Goal: Task Accomplishment & Management: Use online tool/utility

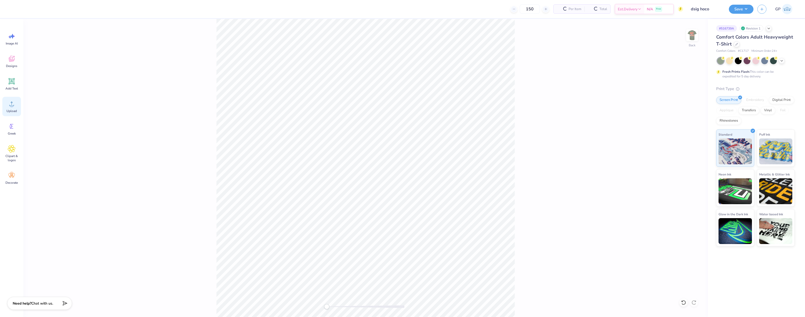
click at [11, 107] on circle at bounding box center [12, 106] width 4 height 4
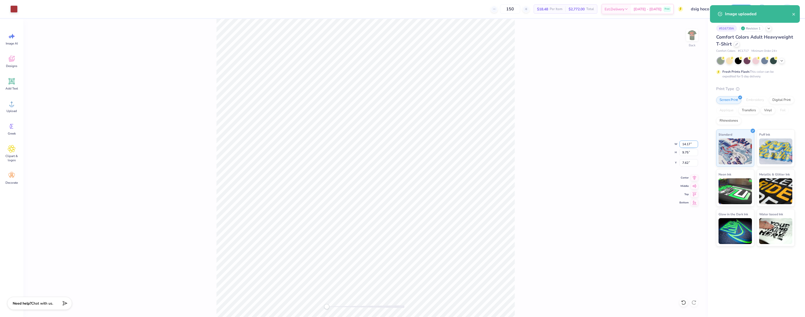
click at [690, 145] on input "14.17" at bounding box center [689, 144] width 19 height 7
type input "3"
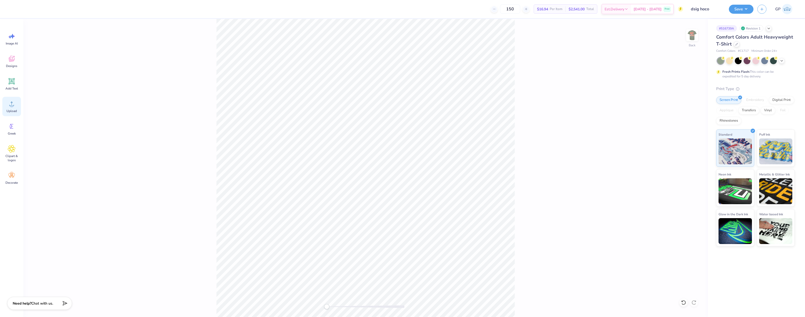
click at [10, 106] on circle at bounding box center [12, 106] width 4 height 4
click at [687, 38] on div at bounding box center [693, 35] width 24 height 24
click at [12, 101] on icon at bounding box center [12, 104] width 8 height 8
click at [10, 102] on icon at bounding box center [12, 104] width 8 height 8
click at [24, 8] on div at bounding box center [23, 8] width 7 height 7
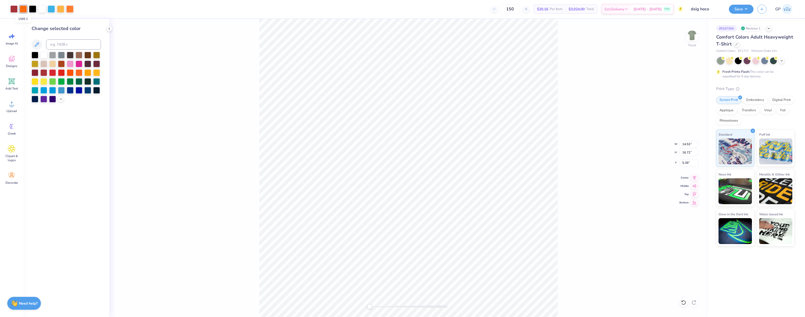
click at [24, 8] on div at bounding box center [23, 8] width 7 height 7
click at [65, 41] on input at bounding box center [73, 44] width 55 height 10
type input "1575"
click at [143, 70] on div "Front W 14.53 14.53 " H 16.72 16.72 " Y 5.39 5.39 " Center Middle Top Bottom" at bounding box center [408, 168] width 599 height 298
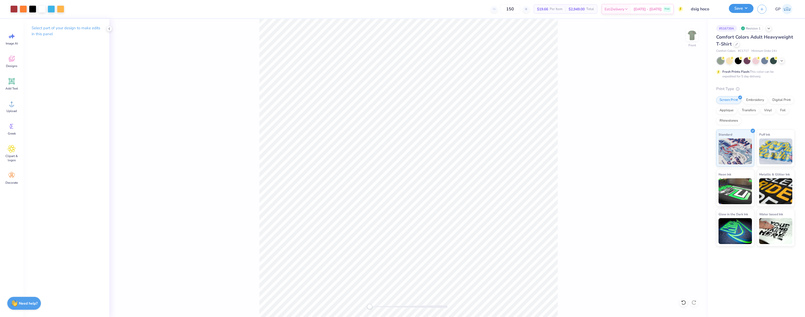
click at [734, 8] on button "Save" at bounding box center [741, 8] width 25 height 9
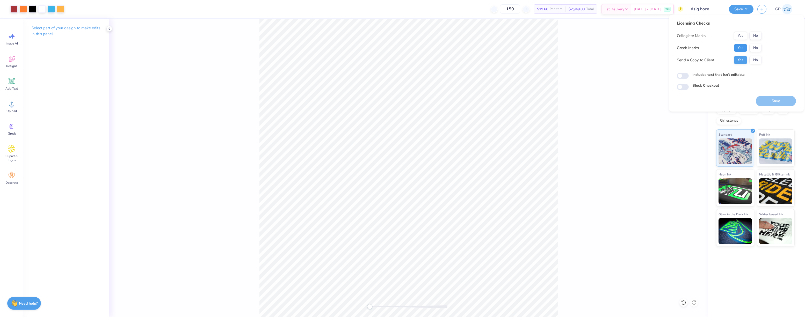
click at [737, 47] on button "Yes" at bounding box center [740, 48] width 13 height 8
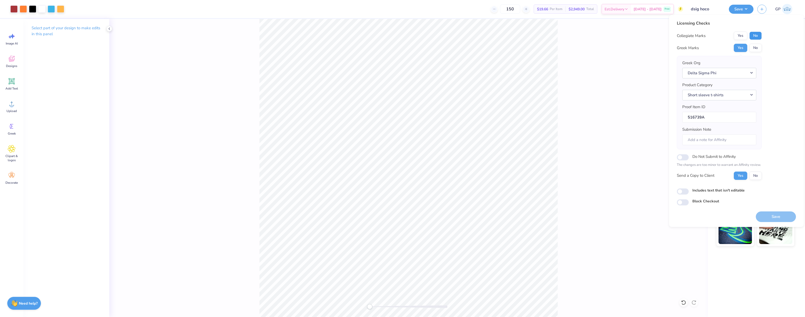
click at [753, 35] on button "No" at bounding box center [756, 36] width 12 height 8
click at [683, 193] on input "Includes text that isn't editable" at bounding box center [683, 192] width 12 height 6
checkbox input "true"
click at [765, 216] on button "Save" at bounding box center [776, 217] width 40 height 11
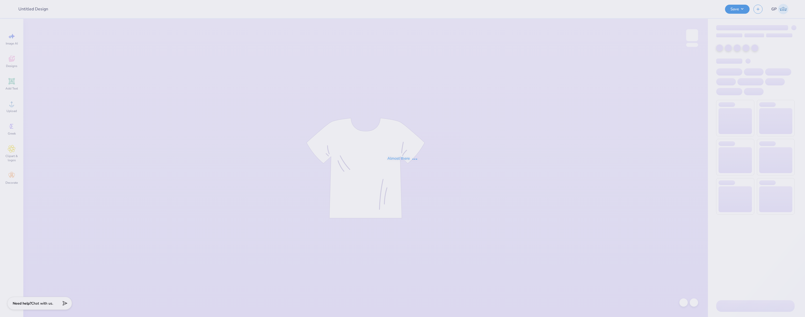
type input "Grid Network merch"
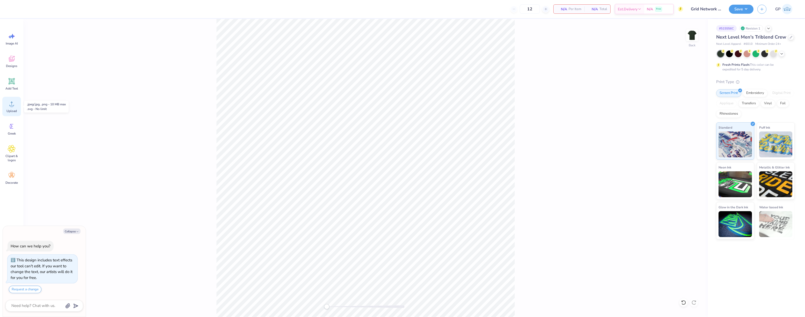
click at [10, 105] on circle at bounding box center [12, 106] width 4 height 4
click at [736, 12] on button "Save" at bounding box center [741, 8] width 25 height 9
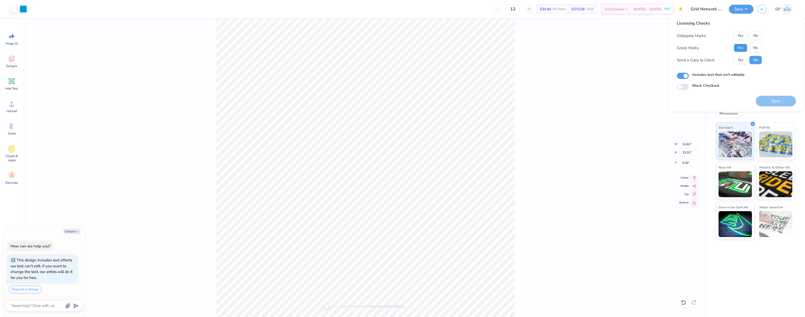
click at [742, 46] on button "Yes" at bounding box center [740, 48] width 13 height 8
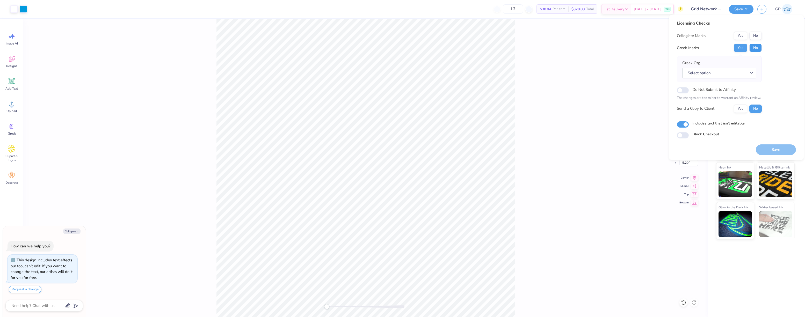
click at [756, 47] on button "No" at bounding box center [756, 48] width 12 height 8
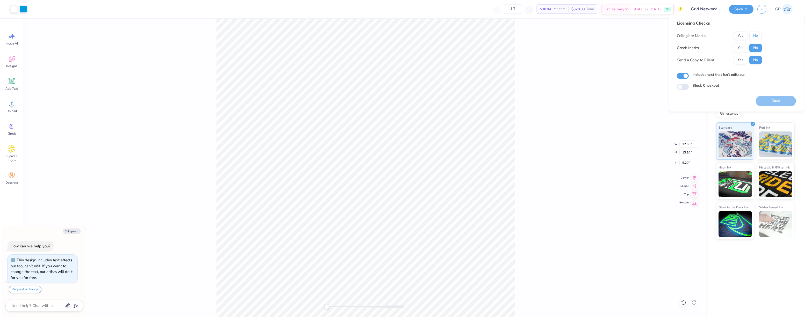
click at [756, 34] on button "No" at bounding box center [756, 36] width 12 height 8
click at [765, 101] on button "Save" at bounding box center [776, 101] width 40 height 11
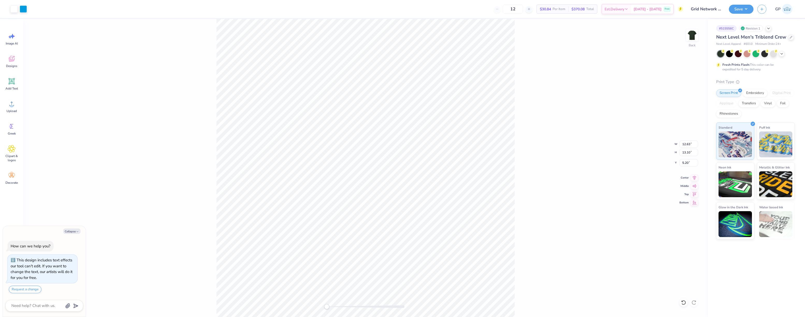
type textarea "x"
click at [10, 104] on icon at bounding box center [12, 104] width 8 height 8
click at [737, 9] on button "Save" at bounding box center [741, 8] width 25 height 9
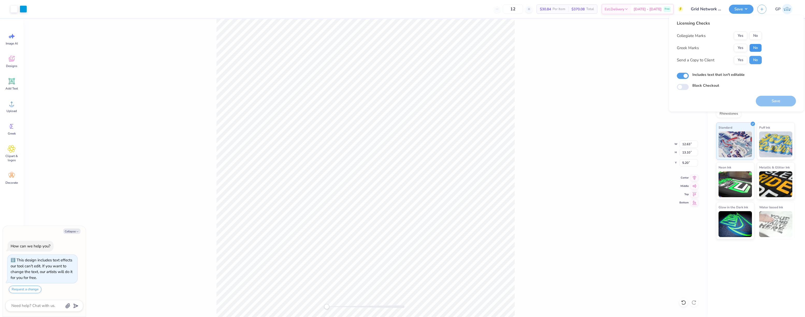
click at [752, 47] on button "No" at bounding box center [756, 48] width 12 height 8
click at [754, 37] on button "No" at bounding box center [756, 36] width 12 height 8
click at [768, 101] on button "Save" at bounding box center [776, 101] width 40 height 11
type textarea "x"
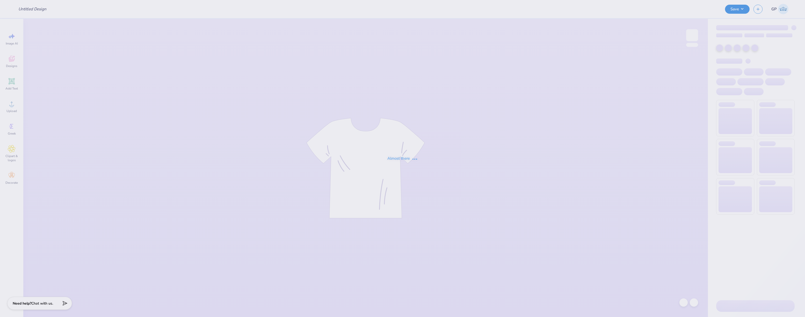
type input "ZBT Frat House proof"
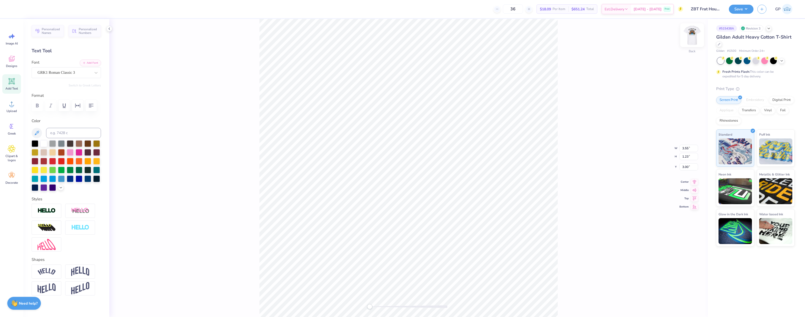
click at [694, 37] on img at bounding box center [692, 35] width 21 height 21
click at [11, 107] on circle at bounding box center [12, 106] width 4 height 4
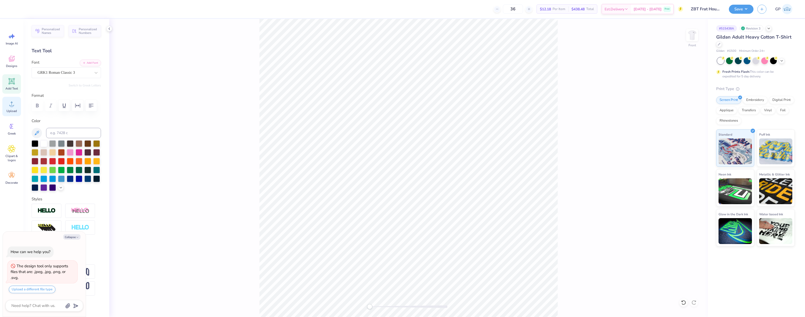
click at [8, 104] on icon at bounding box center [12, 104] width 8 height 8
click at [10, 108] on div "Upload" at bounding box center [11, 106] width 19 height 19
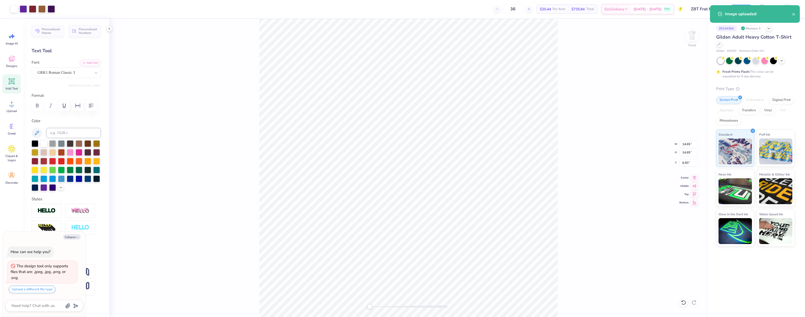
click at [229, 204] on div "Front W 14.65 14.65 " H 14.65 14.65 " Y 6.93 6.93 " Center Middle Top Bottom" at bounding box center [408, 168] width 599 height 298
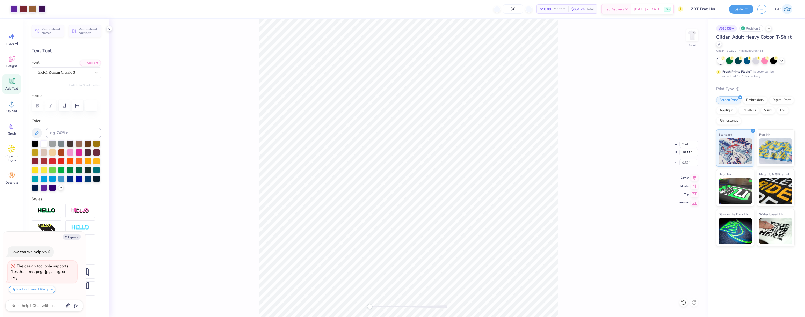
type textarea "x"
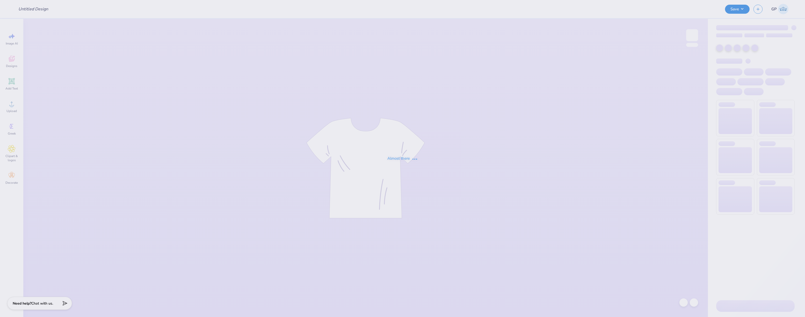
type input "ZBT Frat House proof"
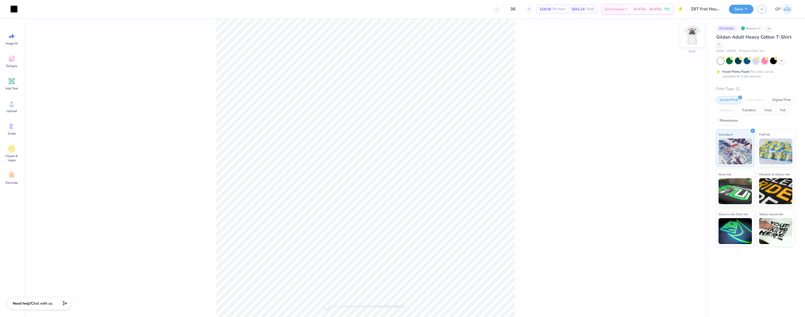
click at [692, 39] on img at bounding box center [692, 35] width 21 height 21
click at [12, 101] on icon at bounding box center [12, 104] width 8 height 8
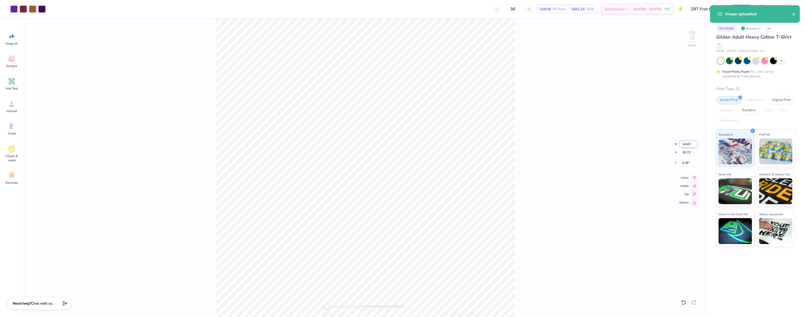
click at [687, 144] on input "14.65" at bounding box center [689, 144] width 19 height 7
type input "12"
click at [688, 162] on input "6.39" at bounding box center [689, 162] width 19 height 7
type input "3"
click at [691, 152] on input "15.73" at bounding box center [689, 152] width 19 height 7
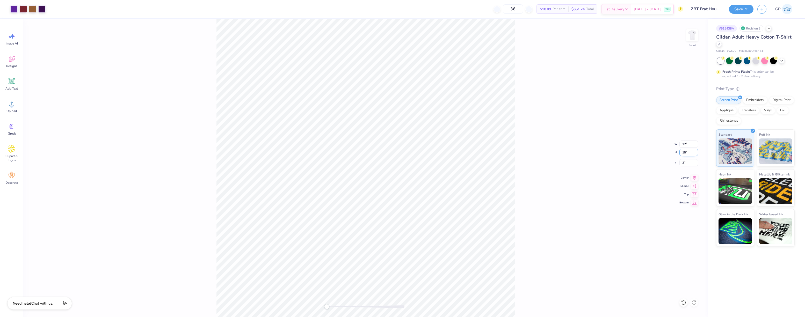
type input "15"
click at [691, 166] on input "3" at bounding box center [689, 162] width 19 height 7
click at [733, 10] on button "Save" at bounding box center [741, 8] width 25 height 9
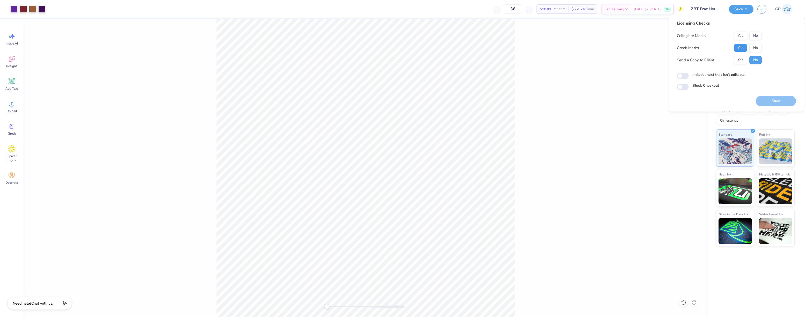
click at [744, 47] on button "Yes" at bounding box center [740, 48] width 13 height 8
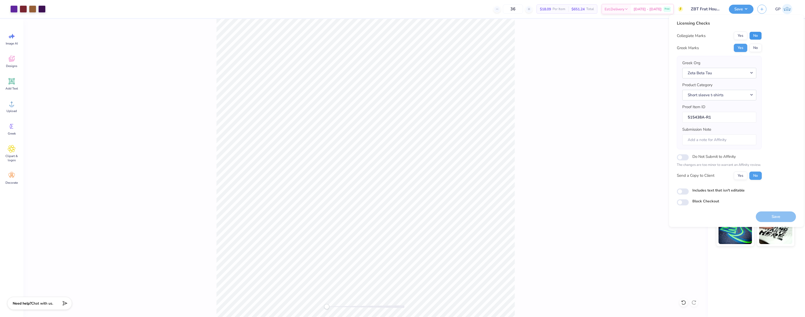
click at [754, 35] on button "No" at bounding box center [756, 36] width 12 height 8
click at [764, 217] on button "Save" at bounding box center [776, 217] width 40 height 11
